Goal: Transaction & Acquisition: Purchase product/service

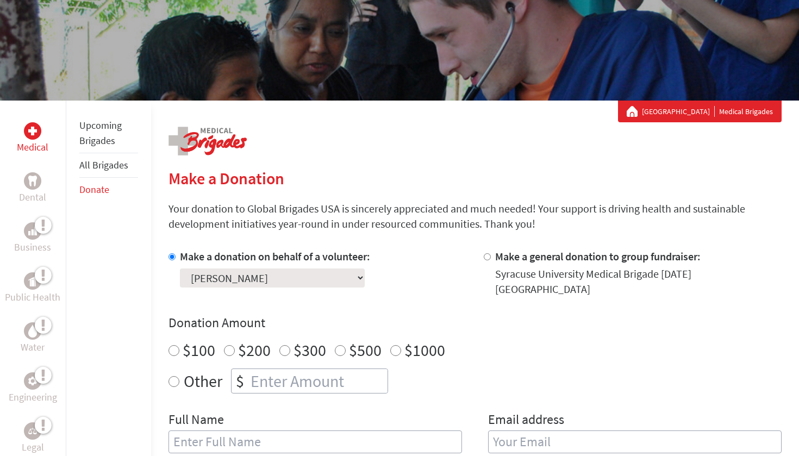
scroll to position [107, 0]
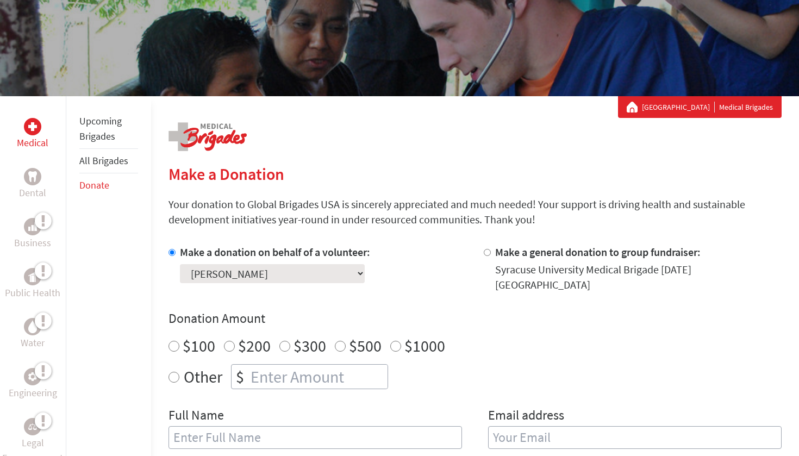
radio input "true"
click at [294, 365] on input "number" at bounding box center [317, 377] width 139 height 24
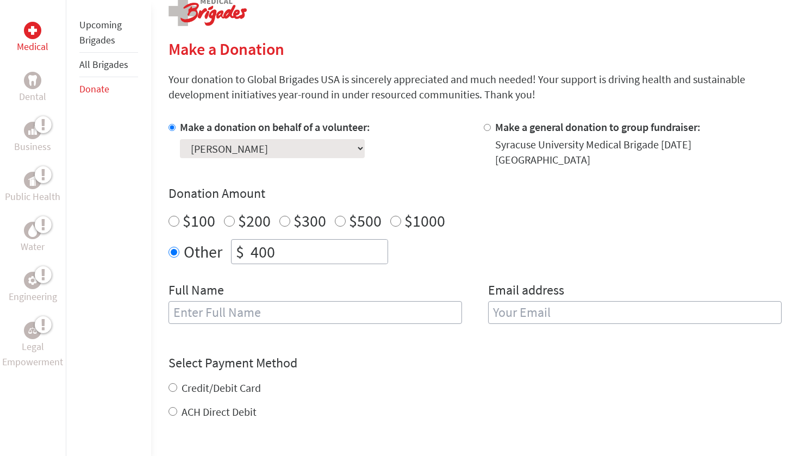
type input "400"
type input "[PERSON_NAME]"
type input "ecaruso"
type input "[EMAIL_ADDRESS][DOMAIN_NAME]"
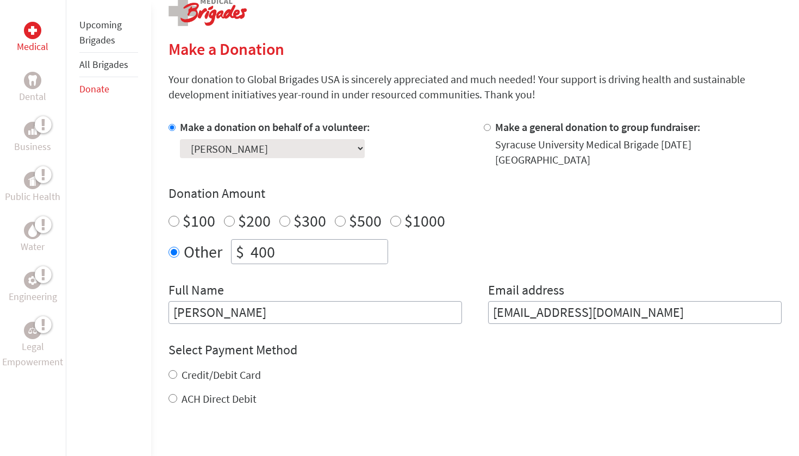
click at [219, 353] on div "Select Payment Method NOTE: American Express is not accepted. Please proceed no…" at bounding box center [475, 373] width 613 height 65
click at [221, 368] on label "Credit/Debit Card" at bounding box center [221, 375] width 79 height 14
click at [177, 370] on input "Credit/Debit Card" at bounding box center [173, 374] width 9 height 9
radio input "true"
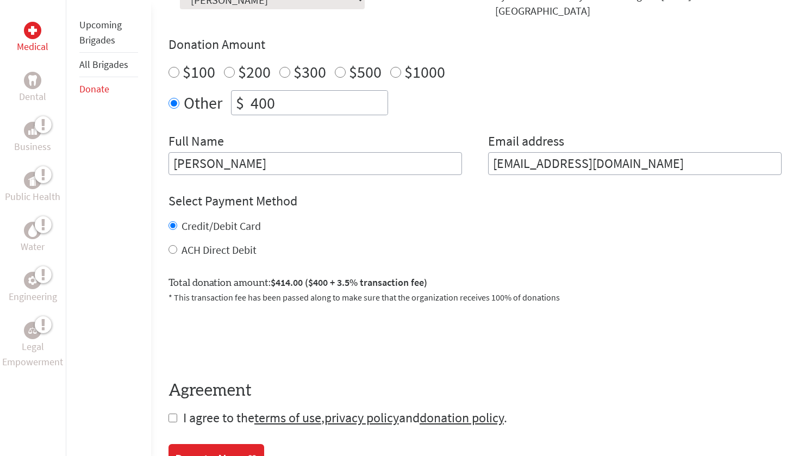
scroll to position [388, 0]
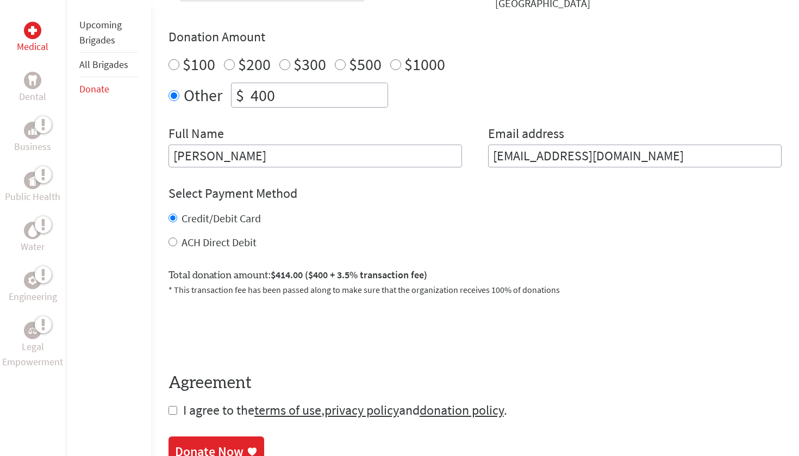
click at [172, 389] on form "Make a donation on behalf of a volunteer: Select a volunteer... [PERSON_NAME] […" at bounding box center [475, 191] width 613 height 456
click at [176, 406] on input "checkbox" at bounding box center [173, 410] width 9 height 9
checkbox input "true"
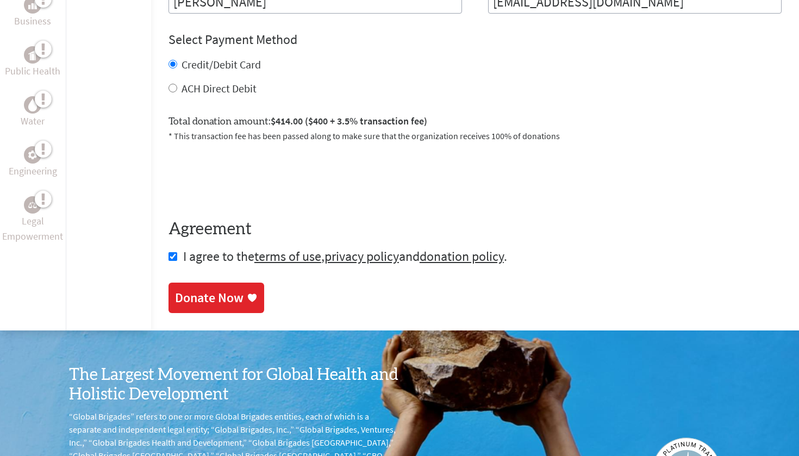
scroll to position [543, 0]
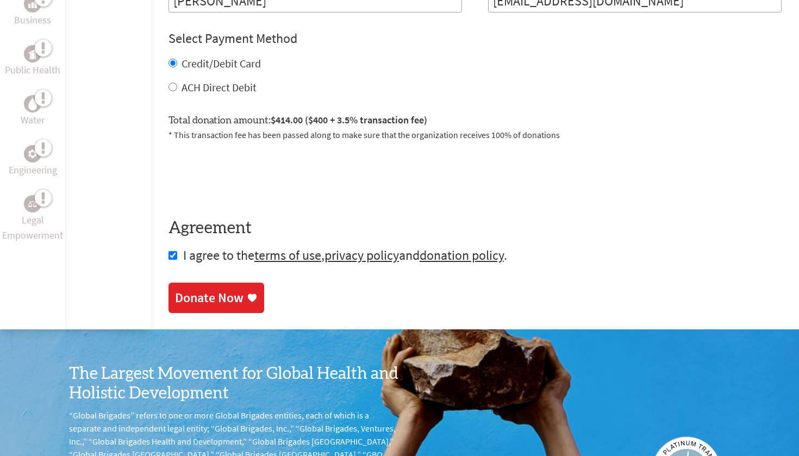
click at [207, 289] on div "Donate Now" at bounding box center [209, 297] width 68 height 17
